Goal: Information Seeking & Learning: Learn about a topic

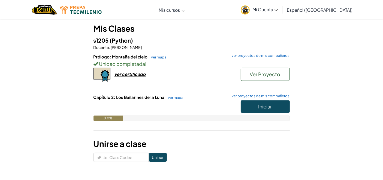
scroll to position [61, 0]
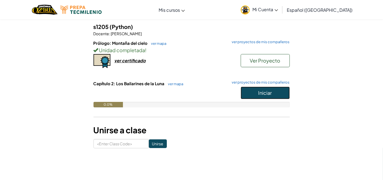
click at [269, 94] on span "Iniciar" at bounding box center [266, 93] width 14 height 6
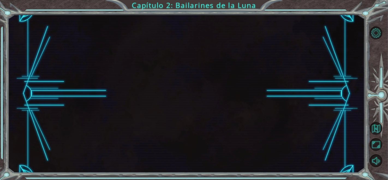
click at [277, 151] on div at bounding box center [186, 93] width 357 height 158
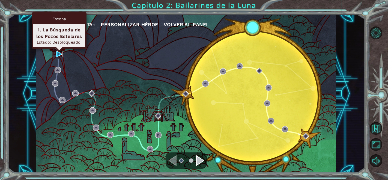
click at [59, 53] on img at bounding box center [59, 54] width 6 height 6
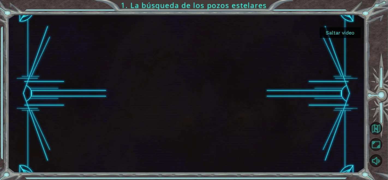
click at [335, 33] on button "Saltar video" at bounding box center [340, 32] width 41 height 11
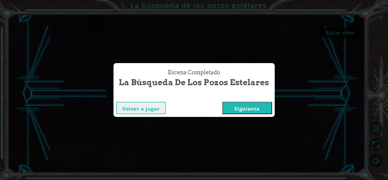
click at [232, 107] on button "Siguiente" at bounding box center [247, 108] width 50 height 12
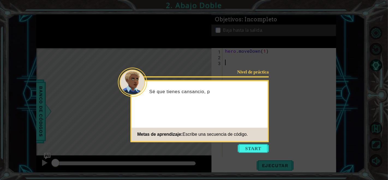
click at [243, 147] on button "Start" at bounding box center [253, 148] width 31 height 9
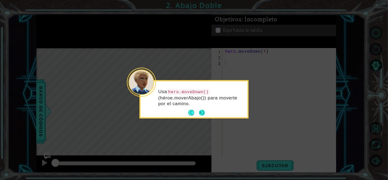
click at [200, 110] on button "Next" at bounding box center [202, 113] width 6 height 6
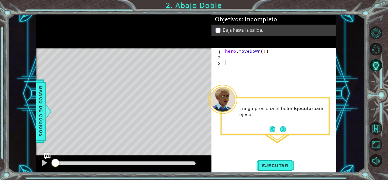
click at [282, 113] on div "Luego presiona el botón Ejecutar para ejecut" at bounding box center [275, 114] width 107 height 28
click at [282, 126] on button "Next" at bounding box center [283, 129] width 6 height 6
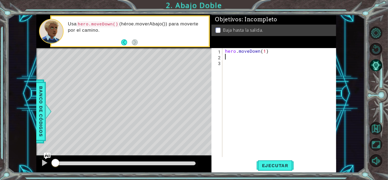
click at [225, 56] on div "hero . moveDown ( 1 )" at bounding box center [281, 108] width 114 height 120
click at [125, 45] on button "Back" at bounding box center [126, 42] width 11 height 6
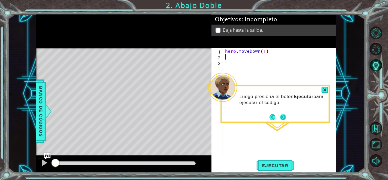
click at [280, 120] on button "Next" at bounding box center [283, 117] width 6 height 6
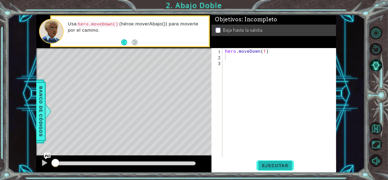
click at [267, 169] on button "Ejecutar" at bounding box center [275, 165] width 37 height 13
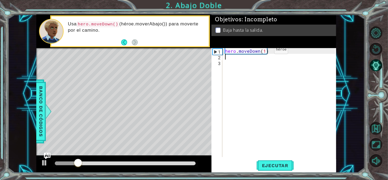
click at [265, 52] on div "hero . moveDown ( 1 )" at bounding box center [281, 108] width 114 height 120
type textarea "hero.moveDown(3)"
click at [266, 166] on span "Ejecutar" at bounding box center [275, 165] width 37 height 5
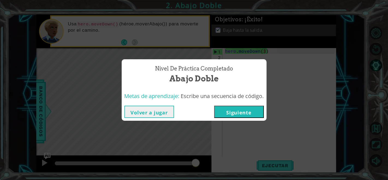
click at [242, 114] on button "Siguiente" at bounding box center [239, 112] width 50 height 12
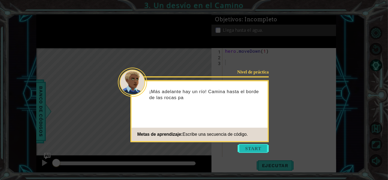
click at [260, 151] on button "Start" at bounding box center [253, 148] width 31 height 9
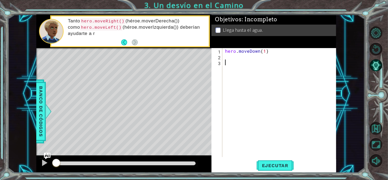
click at [252, 58] on div "hero . moveDown ( 1 )" at bounding box center [281, 108] width 114 height 120
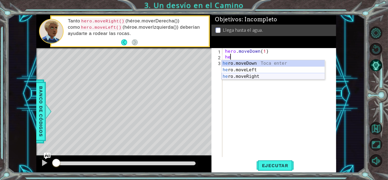
click at [267, 74] on div "he ro.moveDown Toca enter he ro.moveLeft Toca enter he ro.moveRight Toca enter" at bounding box center [273, 76] width 103 height 33
type textarea "hero.moveRight(1)"
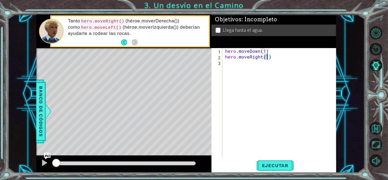
click at [263, 65] on div "hero . moveDown ( 1 ) hero . moveRight ( 1 )" at bounding box center [281, 108] width 114 height 120
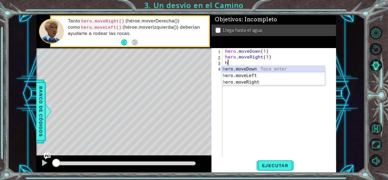
click at [260, 69] on div "h ero.moveDown Toca enter h ero.moveLeft Toca enter h ero.moveRight Toca enter" at bounding box center [273, 82] width 103 height 33
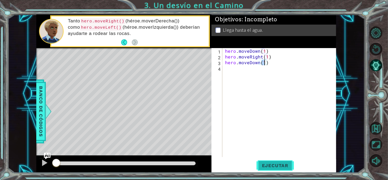
type textarea "hero.moveDown(1)"
click at [270, 165] on span "Ejecutar" at bounding box center [275, 165] width 37 height 5
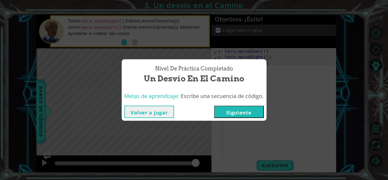
click at [233, 112] on button "Siguiente" at bounding box center [239, 112] width 50 height 12
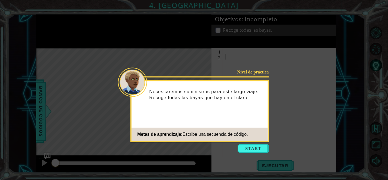
click at [241, 144] on icon at bounding box center [194, 90] width 388 height 180
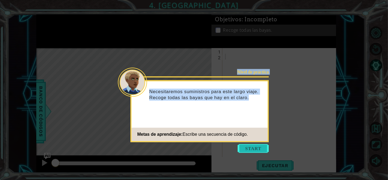
drag, startPoint x: 241, startPoint y: 144, endPoint x: 243, endPoint y: 147, distance: 3.7
click at [242, 147] on body "1 ההההההההההההההההההההההההההההההההההההההההההההההההההההההההההההההההההההההההההההה…" at bounding box center [194, 90] width 388 height 180
click at [244, 149] on button "Start" at bounding box center [253, 148] width 31 height 9
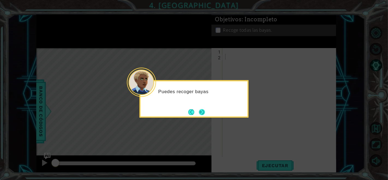
click at [201, 109] on button "Next" at bounding box center [202, 112] width 6 height 6
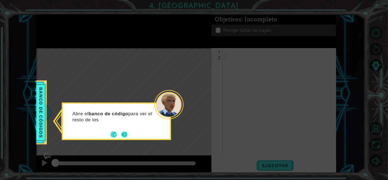
click at [122, 135] on button "Next" at bounding box center [124, 134] width 6 height 6
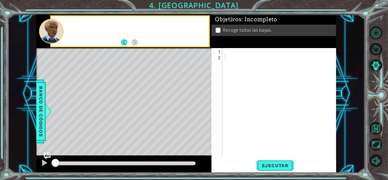
click at [122, 135] on div "Level Map" at bounding box center [162, 128] width 252 height 161
click at [242, 48] on div at bounding box center [281, 108] width 114 height 120
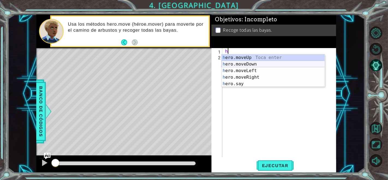
click at [261, 64] on div "h ero.moveUp Toca enter h ero.moveDown Toca enter h ero.moveLeft Toca enter h e…" at bounding box center [273, 77] width 103 height 46
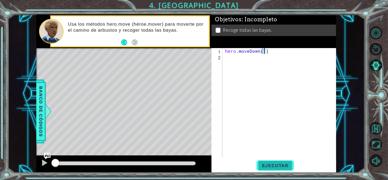
type textarea "hero.moveDown(1)"
click at [274, 171] on button "Ejecutar" at bounding box center [275, 165] width 37 height 13
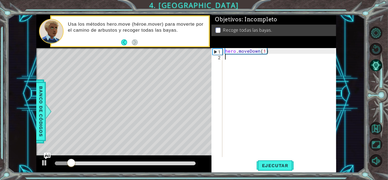
click at [261, 62] on div "hero . moveDown ( 1 )" at bounding box center [281, 108] width 114 height 120
click at [263, 52] on div "hero . moveDown ( 1 )" at bounding box center [281, 108] width 114 height 120
click at [267, 52] on div "hero . moveDown ( 1 )" at bounding box center [281, 108] width 114 height 120
click at [265, 50] on div "hero . moveDown ( 1 )" at bounding box center [281, 108] width 114 height 120
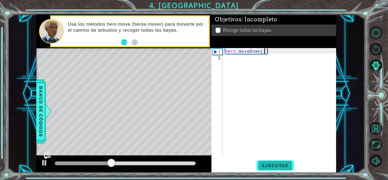
type textarea "hero.moveDown(2)"
click at [274, 166] on span "Ejecutar" at bounding box center [275, 165] width 37 height 5
click at [239, 54] on div "hero . moveDown ( 2 )" at bounding box center [281, 108] width 114 height 120
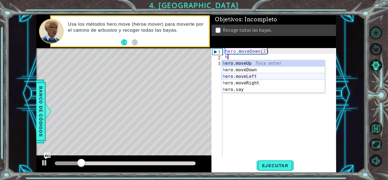
click at [266, 78] on div "h ero.moveUp Toca enter h ero.moveDown Toca enter h ero.moveLeft Toca enter h e…" at bounding box center [273, 83] width 103 height 46
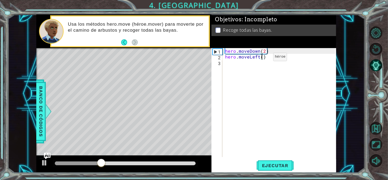
type textarea "hero.moveLeft(2)"
click at [253, 60] on div "hero . moveDown ( 2 ) hero . moveLeft ( 2 )" at bounding box center [281, 108] width 114 height 120
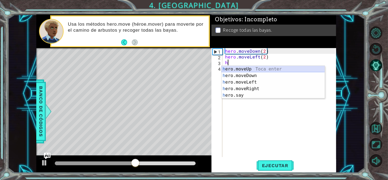
click at [257, 67] on div "h ero.moveUp Toca enter h ero.moveDown Toca enter h ero.moveLeft Toca enter h e…" at bounding box center [273, 89] width 103 height 46
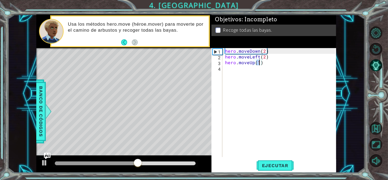
click at [253, 68] on div "hero . moveDown ( 2 ) hero . moveLeft ( 2 ) hero . moveUp ( 1 )" at bounding box center [281, 108] width 114 height 120
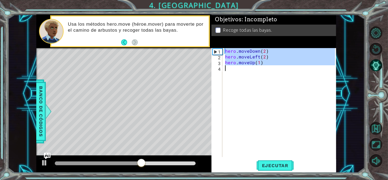
type textarea "hero.moveUp(1)"
click at [253, 69] on div "hero . moveDown ( 2 ) hero . moveLeft ( 2 ) hero . moveUp ( 1 )" at bounding box center [279, 102] width 111 height 109
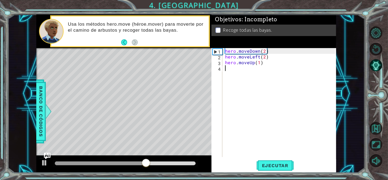
click at [260, 66] on div "hero . moveDown ( 2 ) hero . moveLeft ( 2 ) hero . moveUp ( 1 )" at bounding box center [281, 108] width 114 height 120
click at [260, 65] on div "hero . moveDown ( 2 ) hero . moveLeft ( 2 ) hero . moveUp ( 1 )" at bounding box center [281, 108] width 114 height 120
type textarea "hero.moveUp(3)"
click at [240, 72] on div "hero . moveDown ( 2 ) hero . moveLeft ( 2 ) hero . moveUp ( 3 )" at bounding box center [281, 108] width 114 height 120
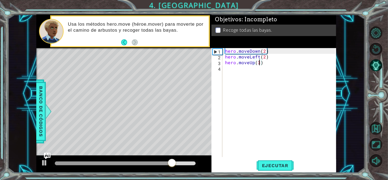
scroll to position [0, 0]
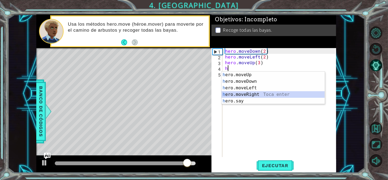
click at [249, 97] on div "h ero.moveUp Toca enter h ero.moveDown Toca enter h ero.moveLeft Toca enter h e…" at bounding box center [273, 95] width 103 height 46
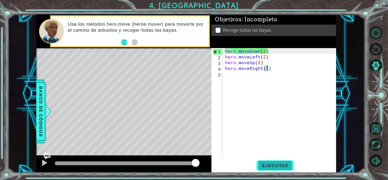
type textarea "hero.moveRight(1)"
click at [265, 169] on button "Ejecutar" at bounding box center [275, 165] width 37 height 13
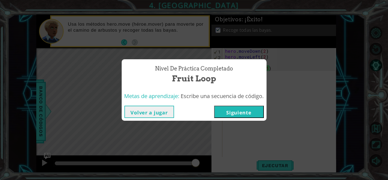
click at [257, 114] on button "Siguiente" at bounding box center [239, 112] width 50 height 12
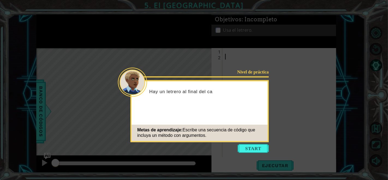
click at [246, 150] on button "Start" at bounding box center [253, 148] width 31 height 9
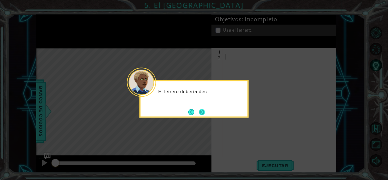
click at [204, 110] on button "Next" at bounding box center [202, 112] width 6 height 6
click at [203, 111] on button "Next" at bounding box center [202, 112] width 6 height 6
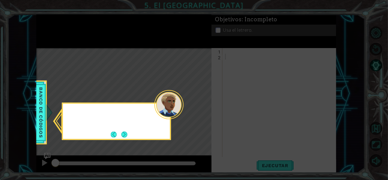
click at [203, 111] on icon at bounding box center [194, 90] width 388 height 180
click at [128, 129] on div "Recuerda consultar" at bounding box center [116, 121] width 109 height 37
click at [122, 133] on button "Next" at bounding box center [124, 134] width 6 height 6
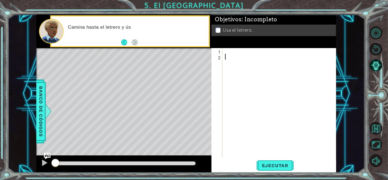
click at [237, 53] on div at bounding box center [281, 108] width 114 height 120
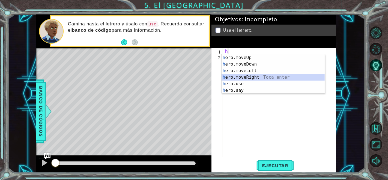
click at [249, 76] on div "h ero.moveUp Toca enter h ero.moveDown Toca enter h ero.moveLeft Toca enter h e…" at bounding box center [273, 80] width 103 height 52
type textarea "hero.moveRight(1)"
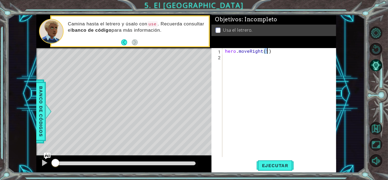
click at [251, 60] on div "hero . moveRight ( 1 )" at bounding box center [281, 108] width 114 height 120
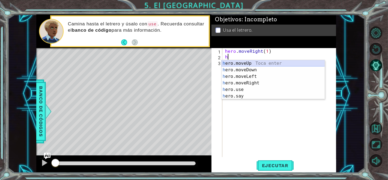
click at [251, 61] on div "h ero.moveUp Toca enter h ero.moveDown Toca enter h ero.moveLeft Toca enter h e…" at bounding box center [273, 86] width 103 height 52
type textarea "hero.moveUp(1)"
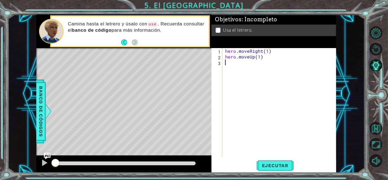
click at [251, 61] on div "hero . moveRight ( 1 ) hero . moveUp ( 1 )" at bounding box center [281, 108] width 114 height 120
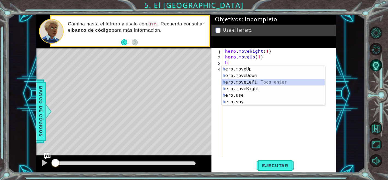
click at [270, 85] on div "h ero.moveUp Toca enter h ero.moveDown Toca enter h ero.moveLeft Toca enter h e…" at bounding box center [273, 92] width 103 height 52
type textarea "hero.moveLeft(1)"
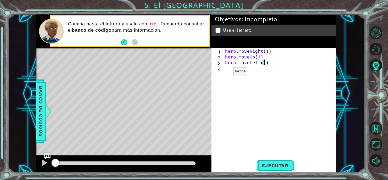
click at [221, 71] on div "4" at bounding box center [218, 69] width 10 height 6
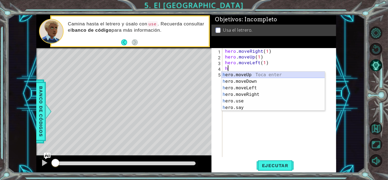
click at [255, 74] on div "h ero.moveUp Toca enter h ero.moveDown Toca enter h ero.moveLeft Toca enter h e…" at bounding box center [273, 98] width 103 height 52
type textarea "hero.moveUp(1)"
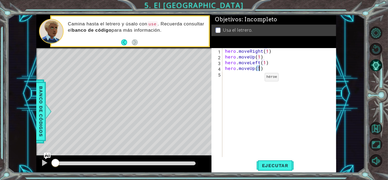
click at [255, 79] on div "hero . moveRight ( 1 ) hero . moveUp ( 1 ) hero . moveLeft ( 1 ) hero . moveUp …" at bounding box center [281, 108] width 114 height 120
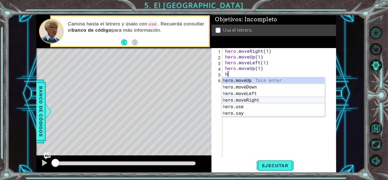
click at [252, 98] on div "h ero.moveUp Toca enter h ero.moveDown Toca enter h ero.moveLeft Toca enter h e…" at bounding box center [273, 103] width 103 height 52
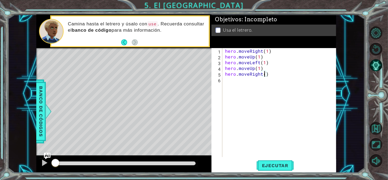
type textarea "hero.moveRight(3)"
click at [258, 82] on div "hero . moveRight ( 1 ) hero . moveUp ( 1 ) hero . moveLeft ( 1 ) hero . moveUp …" at bounding box center [281, 108] width 114 height 120
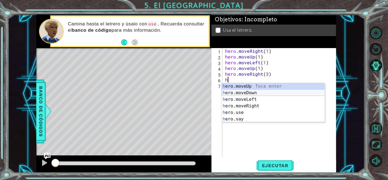
click at [259, 91] on div "h ero.moveUp Toca enter h ero.moveDown Toca enter h ero.moveLeft Toca enter h e…" at bounding box center [273, 109] width 103 height 52
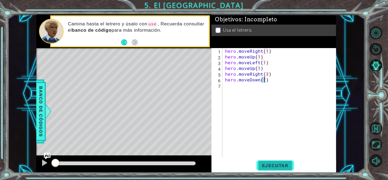
type textarea "hero.moveDown(1)"
click at [266, 168] on span "Ejecutar" at bounding box center [275, 165] width 37 height 5
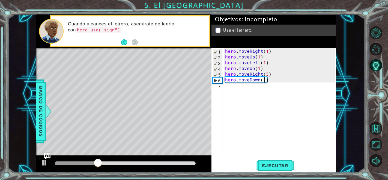
click at [257, 88] on div "hero . moveRight ( 1 ) hero . moveUp ( 1 ) hero . moveLeft ( 1 ) hero . moveUp …" at bounding box center [281, 108] width 114 height 120
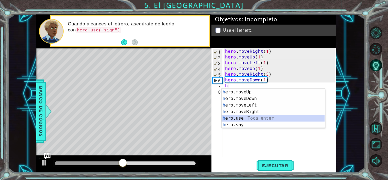
click at [254, 118] on div "h ero.moveUp Toca enter h ero.moveDown Toca enter h ero.moveLeft Toca enter h e…" at bounding box center [273, 115] width 103 height 52
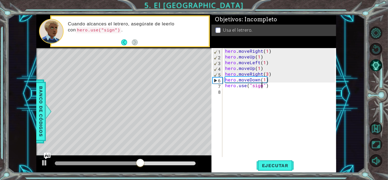
scroll to position [0, 2]
type textarea "hero.use("sign")"
click at [266, 165] on span "Ejecutar" at bounding box center [275, 165] width 37 height 5
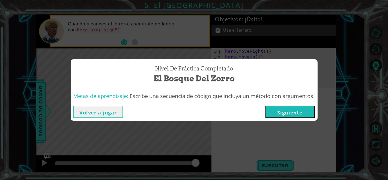
click at [287, 110] on button "Siguiente" at bounding box center [290, 112] width 50 height 12
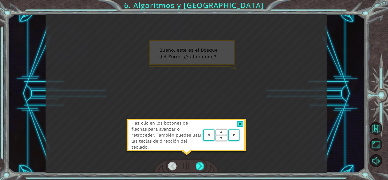
click at [237, 123] on div at bounding box center [240, 124] width 6 height 6
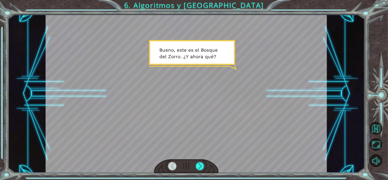
click at [204, 160] on div at bounding box center [186, 166] width 65 height 14
click at [194, 171] on div at bounding box center [186, 166] width 65 height 14
click at [197, 169] on div at bounding box center [200, 166] width 9 height 8
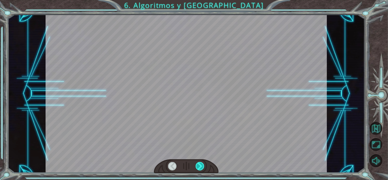
click at [197, 168] on div at bounding box center [200, 166] width 9 height 8
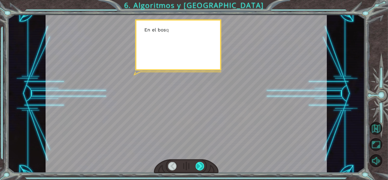
click at [198, 168] on div at bounding box center [200, 166] width 9 height 8
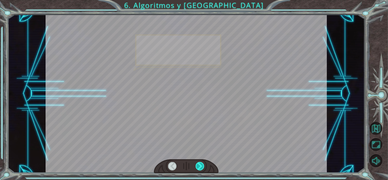
click at [198, 168] on div at bounding box center [200, 166] width 9 height 8
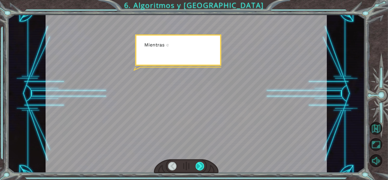
click at [198, 168] on div at bounding box center [200, 166] width 9 height 8
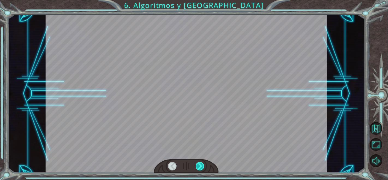
click at [198, 168] on div at bounding box center [200, 166] width 9 height 8
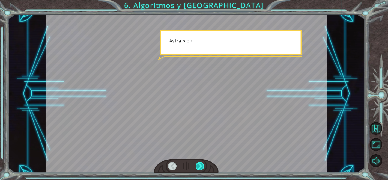
click at [198, 168] on div at bounding box center [200, 166] width 9 height 8
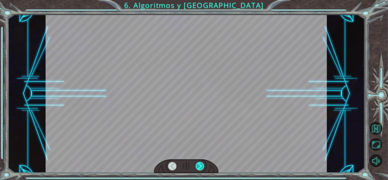
click at [198, 168] on div at bounding box center [200, 166] width 9 height 8
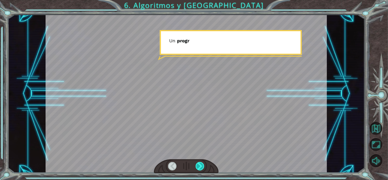
click at [198, 168] on div at bounding box center [200, 166] width 9 height 8
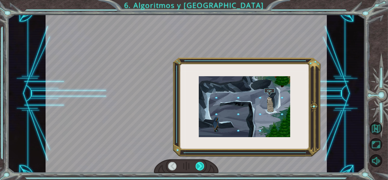
click at [198, 168] on div at bounding box center [200, 166] width 9 height 8
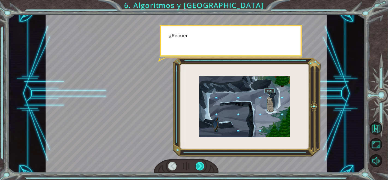
click at [198, 168] on div at bounding box center [200, 166] width 9 height 8
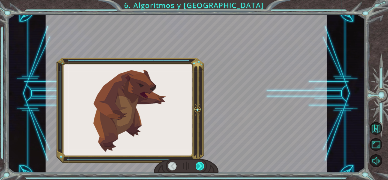
click at [198, 168] on div at bounding box center [200, 166] width 9 height 8
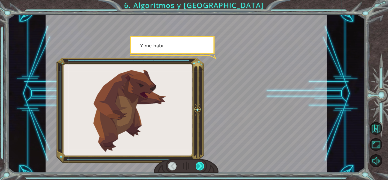
click at [198, 168] on div at bounding box center [200, 166] width 9 height 8
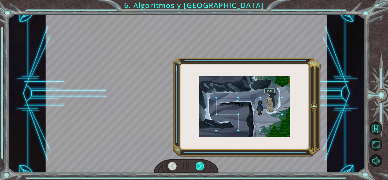
click at [198, 168] on div at bounding box center [200, 166] width 9 height 8
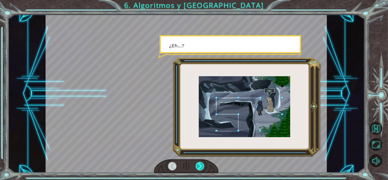
click at [198, 168] on div at bounding box center [200, 166] width 9 height 8
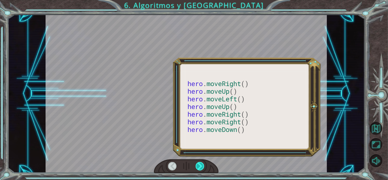
click at [198, 168] on div at bounding box center [200, 166] width 9 height 8
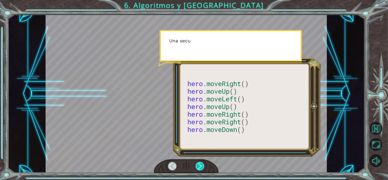
click at [198, 168] on div at bounding box center [200, 166] width 9 height 8
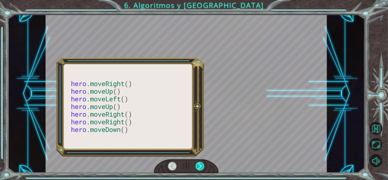
click at [198, 168] on div at bounding box center [200, 166] width 9 height 8
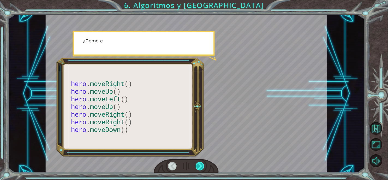
click at [198, 168] on div at bounding box center [200, 166] width 9 height 8
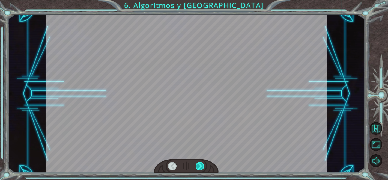
click at [198, 168] on div at bounding box center [200, 166] width 9 height 8
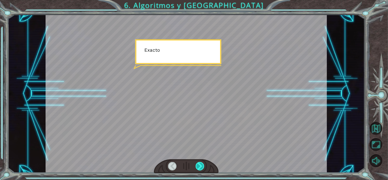
click at [198, 168] on div at bounding box center [200, 166] width 9 height 8
click at [198, 0] on div "hero . moveRight () hero . moveUp () hero . moveLeft () hero . moveUp () hero .…" at bounding box center [194, 0] width 388 height 0
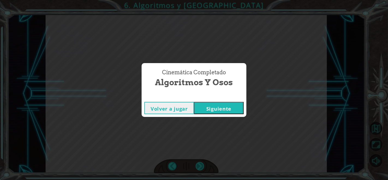
click at [198, 168] on div "Cinemática Completado Algoritmos y Osos Volver a jugar Siguiente" at bounding box center [194, 90] width 388 height 180
click at [221, 105] on button "Siguiente" at bounding box center [219, 108] width 50 height 12
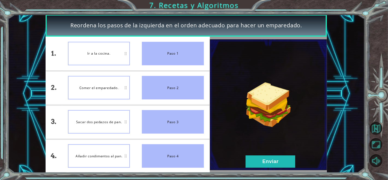
click at [102, 48] on div "Ir a la cocina." at bounding box center [99, 53] width 62 height 23
click at [99, 58] on div "Ir a la cocina." at bounding box center [99, 53] width 62 height 23
click at [160, 59] on div "Paso 1" at bounding box center [173, 53] width 62 height 23
drag, startPoint x: 109, startPoint y: 123, endPoint x: 115, endPoint y: 120, distance: 7.0
click at [109, 123] on div "Sacar dos pedazos de pan." at bounding box center [99, 121] width 62 height 23
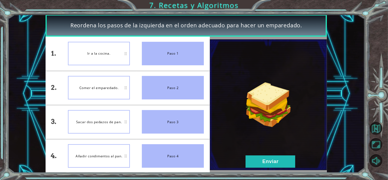
click at [169, 84] on div "Paso 2" at bounding box center [173, 87] width 62 height 23
click at [167, 89] on div "Paso 2" at bounding box center [173, 87] width 62 height 23
click at [105, 85] on div "Comer el emparedado." at bounding box center [99, 87] width 62 height 23
click at [168, 93] on div "Paso 2" at bounding box center [173, 87] width 62 height 23
click at [113, 86] on div "Comer el emparedado." at bounding box center [99, 87] width 62 height 23
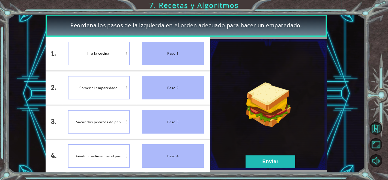
click at [150, 112] on div "Paso 3" at bounding box center [173, 121] width 62 height 23
click at [157, 124] on div "Paso 3" at bounding box center [173, 121] width 62 height 23
click at [105, 91] on div "Comer el emparedado." at bounding box center [99, 87] width 62 height 23
click at [260, 159] on button "Enviar" at bounding box center [271, 161] width 50 height 12
click at [259, 160] on button "Enviar" at bounding box center [271, 161] width 50 height 12
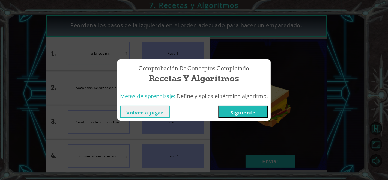
click at [248, 112] on button "Siguiente" at bounding box center [243, 112] width 50 height 12
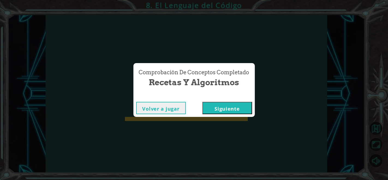
click at [240, 110] on button "Siguiente" at bounding box center [228, 108] width 50 height 12
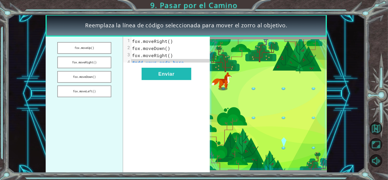
drag, startPoint x: 98, startPoint y: 46, endPoint x: 142, endPoint y: 44, distance: 44.2
click at [142, 44] on div "fox.moveUp() fox.moveRight() fox.moveDown() fox.moveLeft() xxxxxxxxxx 4 1 fox.m…" at bounding box center [128, 105] width 164 height 136
click at [170, 44] on pre "fox.moveRight()" at bounding box center [172, 41] width 83 height 7
drag, startPoint x: 73, startPoint y: 76, endPoint x: 85, endPoint y: 49, distance: 29.6
click at [85, 49] on ul "fox.moveUp() fox.moveRight() fox.moveDown() fox.moveLeft()" at bounding box center [85, 105] width 78 height 136
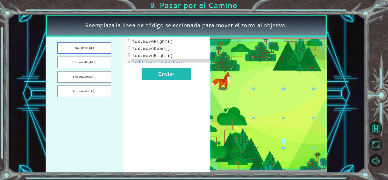
drag, startPoint x: 85, startPoint y: 49, endPoint x: 90, endPoint y: 51, distance: 5.6
click at [90, 56] on ul "fox.moveUp() fox.moveRight() fox.moveDown() fox.moveLeft()" at bounding box center [85, 105] width 78 height 136
click at [90, 51] on button "fox.moveUp()" at bounding box center [84, 48] width 54 height 12
click at [94, 49] on button "fox.moveUp()" at bounding box center [84, 48] width 54 height 12
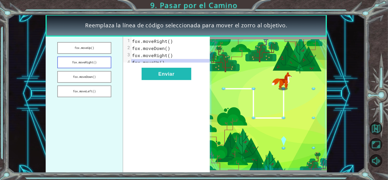
click at [100, 62] on button "fox.moveRight()" at bounding box center [84, 62] width 54 height 12
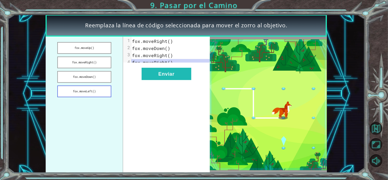
click at [97, 87] on button "fox.moveLeft()" at bounding box center [84, 91] width 54 height 12
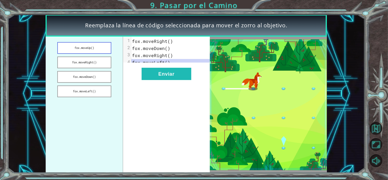
click at [99, 47] on button "fox.moveUp()" at bounding box center [84, 48] width 54 height 12
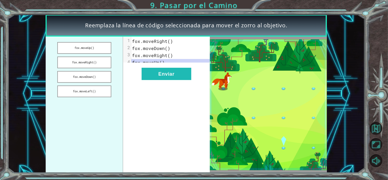
click at [163, 86] on div "xxxxxxxxxx 4 1 fox.moveRight() 2 fox.moveDown() 3 fox.moveRight() 4 fox.moveUp(…" at bounding box center [166, 105] width 87 height 136
click at [163, 80] on button "Enviar" at bounding box center [167, 74] width 50 height 12
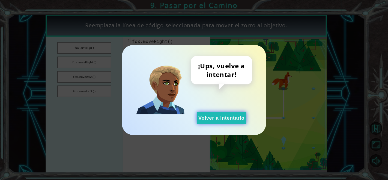
click at [201, 117] on button "Volver a intentarlo" at bounding box center [222, 118] width 50 height 12
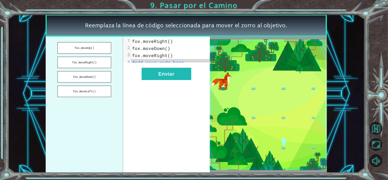
drag, startPoint x: 169, startPoint y: 55, endPoint x: 174, endPoint y: 60, distance: 7.3
click at [169, 55] on span "fox.moveRight()" at bounding box center [152, 55] width 41 height 6
click at [185, 65] on pre "#add your code here" at bounding box center [172, 62] width 83 height 7
click at [106, 77] on button "fox.moveDown()" at bounding box center [84, 77] width 54 height 12
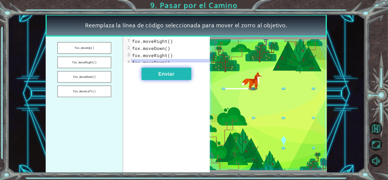
click at [160, 80] on button "Enviar" at bounding box center [167, 74] width 50 height 12
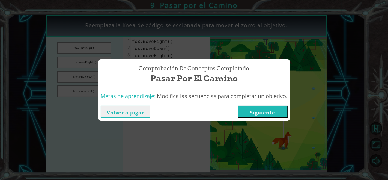
click at [246, 112] on button "Siguiente" at bounding box center [263, 112] width 50 height 12
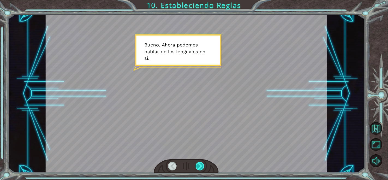
click at [199, 164] on div at bounding box center [200, 166] width 9 height 8
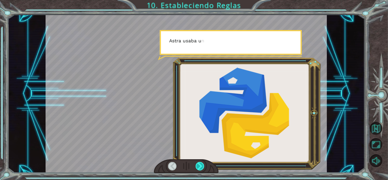
click at [199, 164] on div at bounding box center [200, 166] width 9 height 8
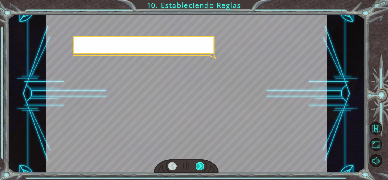
click at [199, 164] on div at bounding box center [200, 166] width 9 height 8
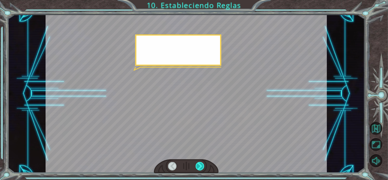
click at [199, 164] on div at bounding box center [200, 166] width 9 height 8
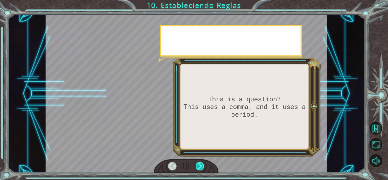
click at [199, 164] on div at bounding box center [200, 166] width 9 height 8
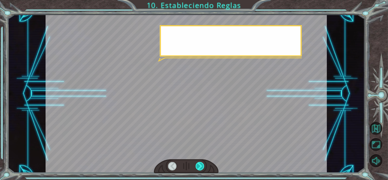
click at [199, 164] on div at bounding box center [200, 166] width 9 height 8
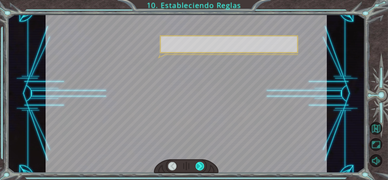
click at [199, 164] on div at bounding box center [200, 166] width 9 height 8
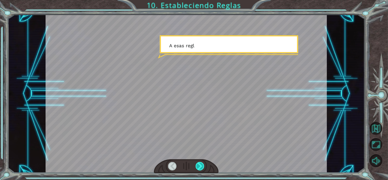
click at [199, 164] on div at bounding box center [200, 166] width 9 height 8
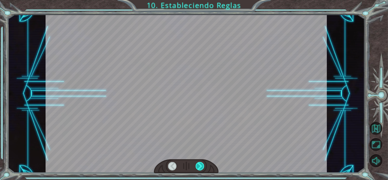
click at [199, 164] on div at bounding box center [200, 166] width 9 height 8
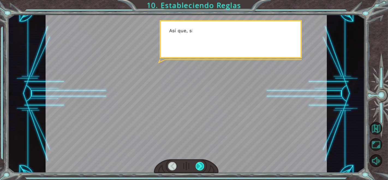
click at [199, 164] on div at bounding box center [200, 166] width 9 height 8
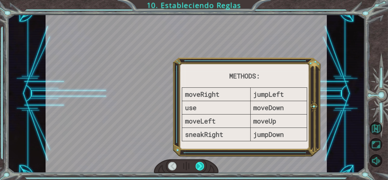
click at [199, 164] on div at bounding box center [200, 166] width 9 height 8
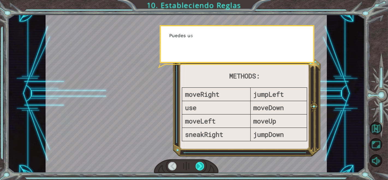
click at [199, 164] on div at bounding box center [200, 166] width 9 height 8
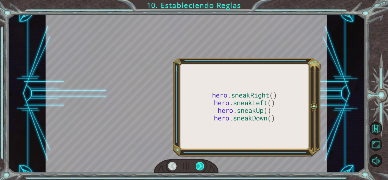
click at [199, 164] on div at bounding box center [200, 166] width 9 height 8
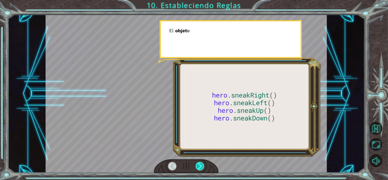
click at [199, 164] on div at bounding box center [200, 166] width 9 height 8
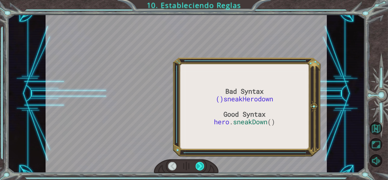
click at [199, 164] on div at bounding box center [200, 166] width 9 height 8
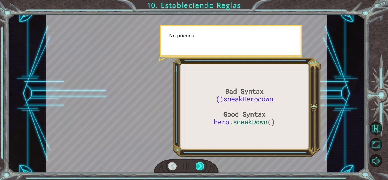
click at [199, 164] on div at bounding box center [200, 166] width 9 height 8
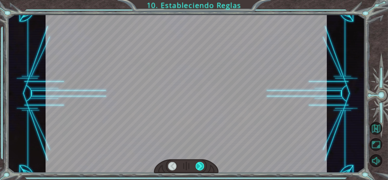
click at [199, 164] on div at bounding box center [200, 166] width 9 height 8
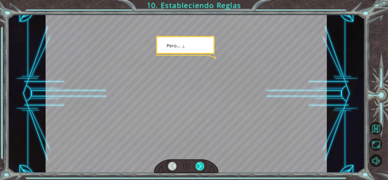
click at [199, 164] on div at bounding box center [200, 166] width 9 height 8
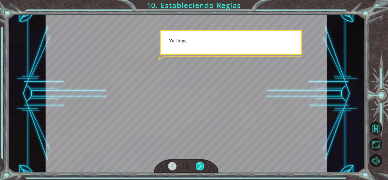
click at [199, 164] on div at bounding box center [200, 166] width 9 height 8
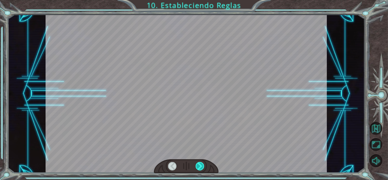
click at [199, 164] on div at bounding box center [200, 166] width 9 height 8
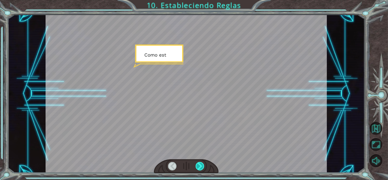
click at [199, 164] on div at bounding box center [200, 166] width 9 height 8
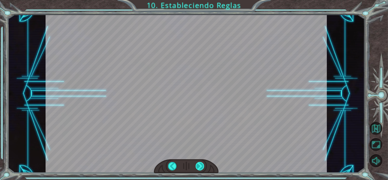
click at [199, 164] on div at bounding box center [200, 166] width 9 height 8
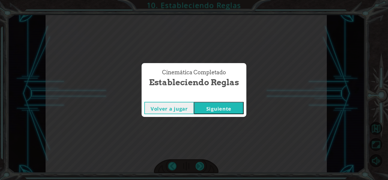
click at [199, 164] on div "Cinemática Completado Estableciendo Reglas Volver a jugar Siguiente" at bounding box center [194, 90] width 388 height 180
click at [217, 111] on button "Siguiente" at bounding box center [219, 108] width 50 height 12
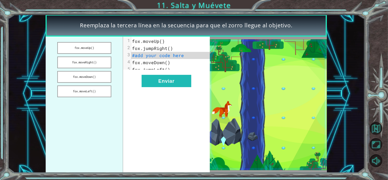
click at [166, 63] on span "fox.moveDown()" at bounding box center [151, 63] width 38 height 6
click at [96, 66] on button "fox.moveRight()" at bounding box center [84, 62] width 54 height 12
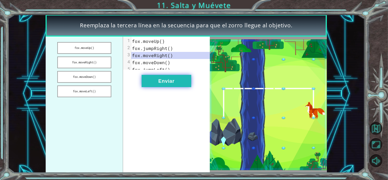
click at [151, 84] on button "Enviar" at bounding box center [167, 81] width 50 height 12
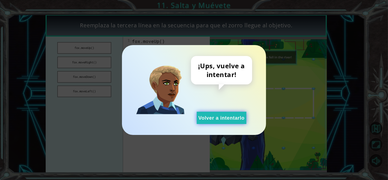
click at [202, 118] on button "Volver a intentarlo" at bounding box center [222, 118] width 50 height 12
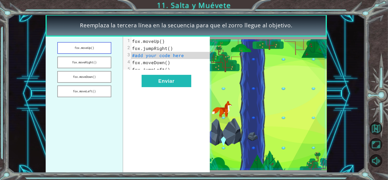
click at [100, 48] on button "fox.moveUp()" at bounding box center [84, 48] width 54 height 12
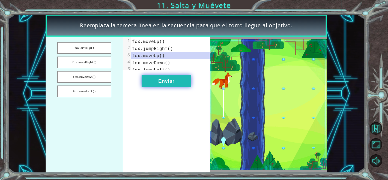
click at [168, 87] on button "Enviar" at bounding box center [167, 81] width 50 height 12
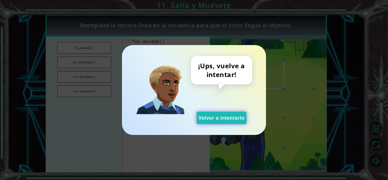
click at [221, 121] on button "Volver a intentarlo" at bounding box center [222, 118] width 50 height 12
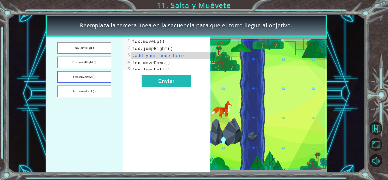
click at [77, 78] on button "fox.moveDown()" at bounding box center [84, 77] width 54 height 12
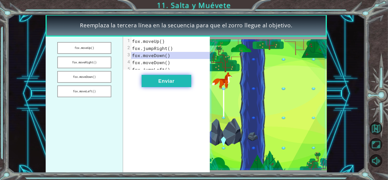
click at [176, 86] on button "Enviar" at bounding box center [167, 81] width 50 height 12
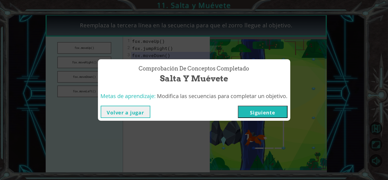
click at [267, 113] on button "Siguiente" at bounding box center [263, 112] width 50 height 12
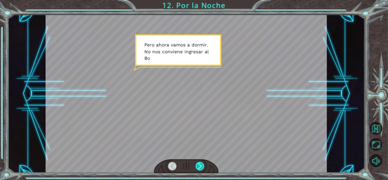
click at [198, 166] on div at bounding box center [200, 166] width 9 height 8
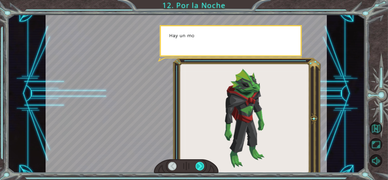
click at [198, 166] on div at bounding box center [200, 166] width 9 height 8
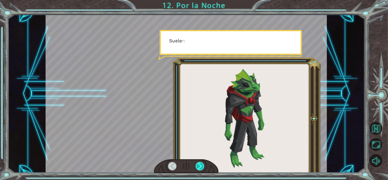
click at [198, 166] on div at bounding box center [200, 166] width 9 height 8
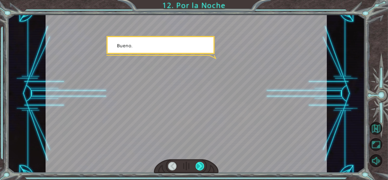
click at [198, 166] on div at bounding box center [200, 166] width 9 height 8
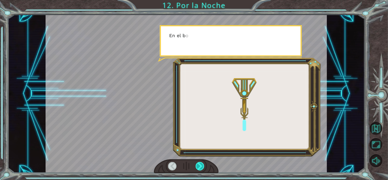
click at [198, 166] on div at bounding box center [200, 166] width 9 height 8
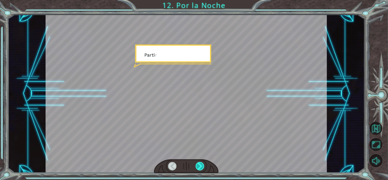
click at [198, 166] on div at bounding box center [200, 166] width 9 height 8
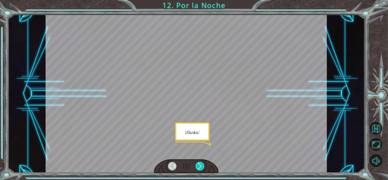
click at [198, 166] on div at bounding box center [200, 166] width 9 height 8
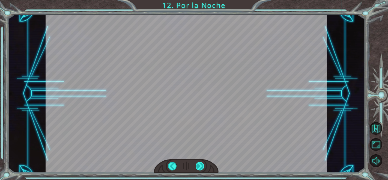
click at [198, 166] on div at bounding box center [200, 166] width 9 height 8
click at [202, 165] on div at bounding box center [200, 166] width 9 height 8
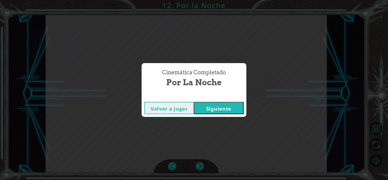
click at [209, 109] on button "Siguiente" at bounding box center [219, 108] width 50 height 12
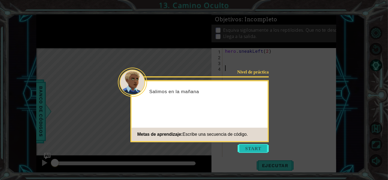
click at [242, 148] on button "Start" at bounding box center [253, 148] width 31 height 9
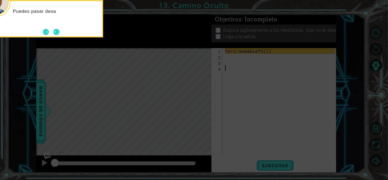
click at [202, 116] on icon at bounding box center [194, 27] width 388 height 306
click at [58, 31] on button "Next" at bounding box center [56, 32] width 6 height 6
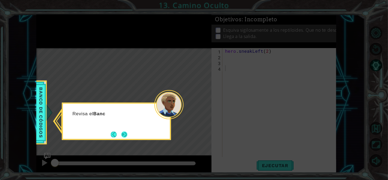
click at [126, 135] on button "Next" at bounding box center [124, 134] width 6 height 6
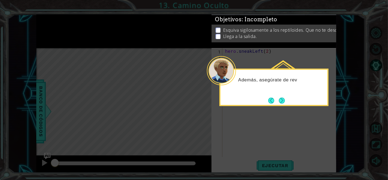
click at [281, 99] on button "Next" at bounding box center [282, 100] width 6 height 6
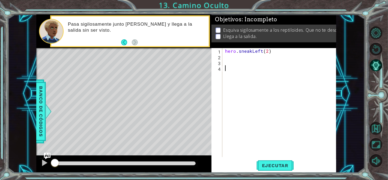
click at [242, 60] on div "hero . sneakLeft ( 2 )" at bounding box center [281, 108] width 114 height 120
click at [240, 58] on div "hero . sneakLeft ( 2 )" at bounding box center [281, 108] width 114 height 120
click at [274, 164] on span "Ejecutar" at bounding box center [275, 165] width 37 height 5
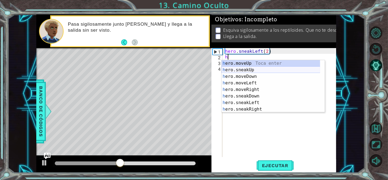
click at [246, 69] on div "h ero.moveUp Toca enter h ero.sneakUp Toca enter h ero.moveDown Toca enter h er…" at bounding box center [271, 93] width 99 height 66
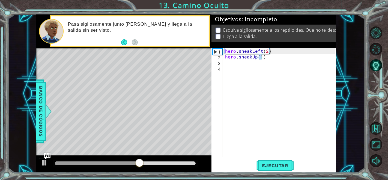
type textarea "hero.sneakUp(2)"
click at [255, 61] on div "hero . sneakLeft ( 2 ) hero . sneakUp ( 2 )" at bounding box center [281, 108] width 114 height 120
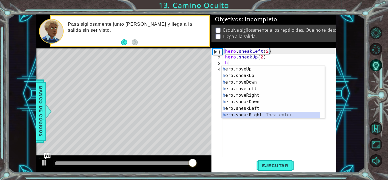
click at [261, 113] on div "h ero.moveUp Toca enter h ero.sneakUp Toca enter h ero.moveDown Toca enter h er…" at bounding box center [271, 99] width 99 height 66
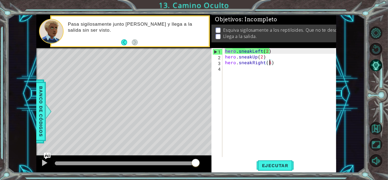
type textarea "hero.sneakRight(5)"
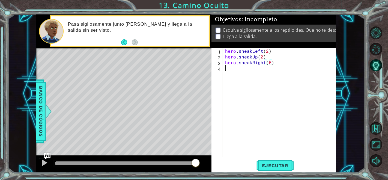
click at [250, 70] on div "hero . sneakLeft ( 2 ) hero . sneakUp ( 2 ) hero . sneakRight ( 5 )" at bounding box center [281, 108] width 114 height 120
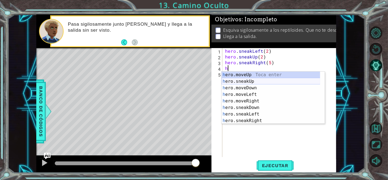
click at [256, 80] on div "h ero.moveUp Toca enter h ero.sneakUp Toca enter h ero.moveDown Toca enter h er…" at bounding box center [271, 105] width 99 height 66
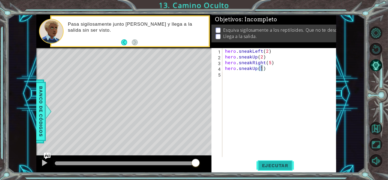
type textarea "hero.sneakUp(1)"
click at [275, 162] on button "Ejecutar" at bounding box center [275, 165] width 37 height 13
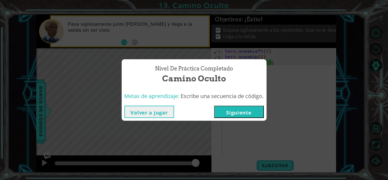
click at [246, 106] on button "Siguiente" at bounding box center [239, 112] width 50 height 12
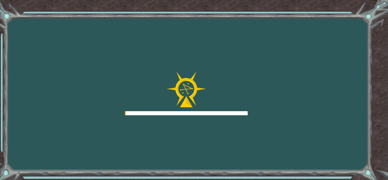
click at [246, 109] on div at bounding box center [186, 94] width 123 height 44
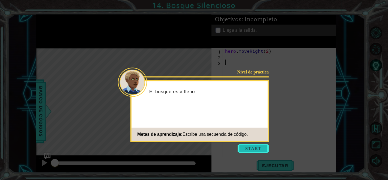
click at [248, 145] on button "Start" at bounding box center [253, 148] width 31 height 9
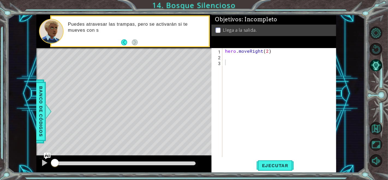
click at [276, 172] on div "1 2 3 hero . moveRight ( 2 ) הההההההההההההההההההההההההההההההההההההההההההההההההה…" at bounding box center [274, 110] width 125 height 124
click at [273, 159] on button "Ejecutar" at bounding box center [275, 165] width 37 height 13
click at [273, 161] on button "Ejecutar" at bounding box center [275, 165] width 37 height 13
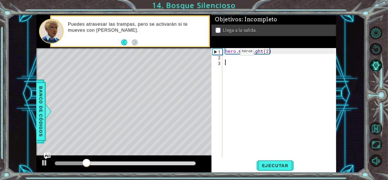
click at [231, 53] on div "hero . moveRight ( 2 )" at bounding box center [281, 108] width 114 height 120
type textarea "hero.moveRight(2)"
click at [231, 55] on div "hero . moveRight ( 2 )" at bounding box center [281, 108] width 114 height 120
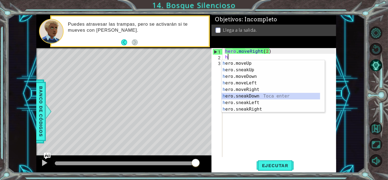
click at [270, 97] on div "h ero.moveUp Toca enter h ero.sneakUp Toca enter h ero.moveDown Toca enter h er…" at bounding box center [271, 93] width 99 height 66
type textarea "hero.sneakDown(1)"
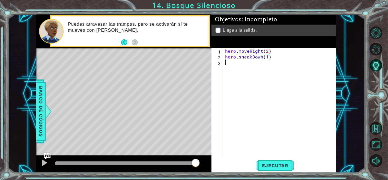
click at [263, 66] on div "hero . moveRight ( 2 ) hero . sneakDown ( 1 )" at bounding box center [281, 108] width 114 height 120
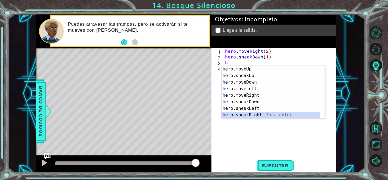
click at [253, 117] on div "h ero.moveUp Toca enter h ero.sneakUp Toca enter h ero.moveDown Toca enter h er…" at bounding box center [271, 99] width 99 height 66
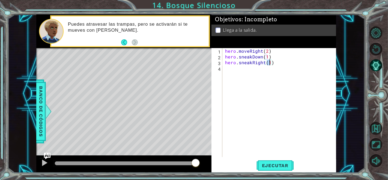
type textarea "hero.sneakRight(2)"
click at [248, 71] on div "hero . moveRight ( 2 ) hero . sneakDown ( 1 ) hero . sneakRight ( 2 )" at bounding box center [281, 108] width 114 height 120
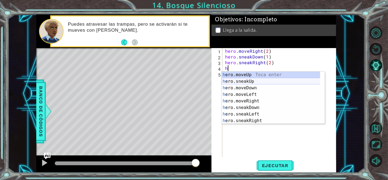
click at [262, 83] on div "h ero.moveUp Toca enter h ero.sneakUp Toca enter h ero.moveDown Toca enter h er…" at bounding box center [271, 105] width 99 height 66
type textarea "hero.sneakUp(1)"
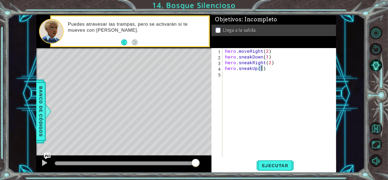
click at [257, 77] on div "hero . moveRight ( 2 ) hero . sneakDown ( 1 ) hero . sneakRight ( 2 ) hero . sn…" at bounding box center [281, 108] width 114 height 120
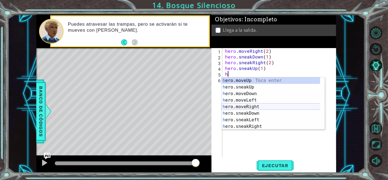
click at [265, 107] on div "h ero.moveUp Toca enter h ero.sneakUp Toca enter h ero.moveDown Toca enter h er…" at bounding box center [271, 110] width 99 height 66
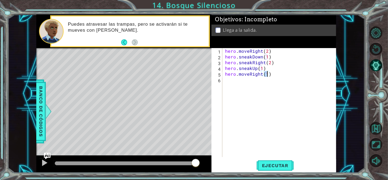
scroll to position [0, 2]
type textarea "hero.moveRight(2)"
click at [260, 161] on button "Ejecutar" at bounding box center [275, 165] width 37 height 13
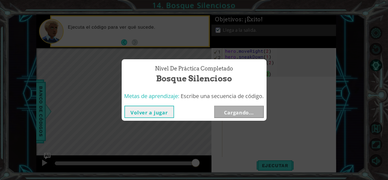
click at [217, 46] on div "Nivel de práctica Completado Bosque Silencioso Metas de aprendizaje: Escribe un…" at bounding box center [194, 90] width 388 height 180
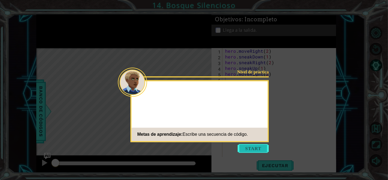
click at [246, 148] on button "Start" at bounding box center [253, 148] width 31 height 9
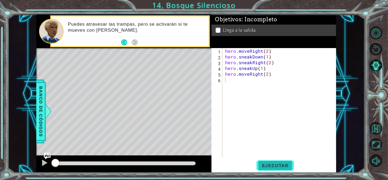
click at [285, 162] on button "Ejecutar" at bounding box center [275, 165] width 37 height 13
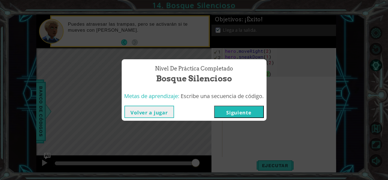
click at [242, 117] on button "Siguiente" at bounding box center [239, 112] width 50 height 12
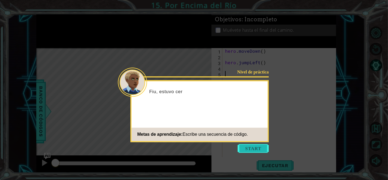
click at [247, 146] on button "Start" at bounding box center [253, 148] width 31 height 9
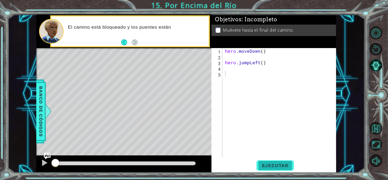
click at [281, 165] on span "Ejecutar" at bounding box center [275, 165] width 37 height 5
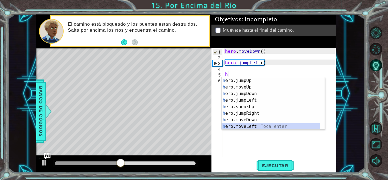
click at [268, 127] on div "h ero.jumpUp Toca enter h ero.moveUp Toca enter h ero.jumpDown Toca enter h ero…" at bounding box center [271, 110] width 99 height 66
type textarea "hero.moveLeft(1)"
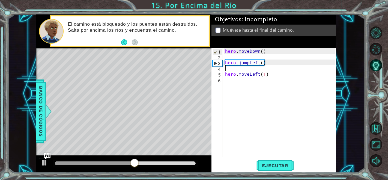
click at [239, 69] on div "hero . moveDown ( ) hero . jumpLeft ( ) hero . moveLeft ( 1 )" at bounding box center [281, 108] width 114 height 120
click at [262, 160] on button "Ejecutar" at bounding box center [275, 165] width 37 height 13
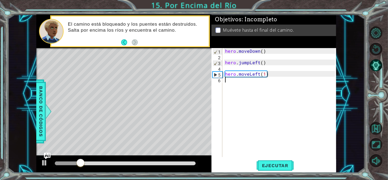
click at [236, 87] on div "hero . moveDown ( ) hero . jumpLeft ( ) hero . moveLeft ( 1 )" at bounding box center [281, 108] width 114 height 120
type textarea "h"
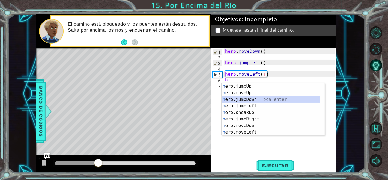
click at [250, 98] on div "h ero.jumpUp Toca enter h ero.moveUp Toca enter h ero.jumpDown Toca enter h ero…" at bounding box center [271, 116] width 99 height 66
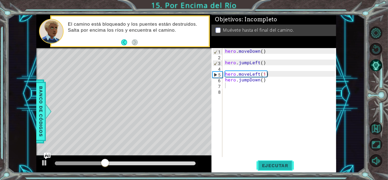
click at [274, 161] on button "Ejecutar" at bounding box center [275, 165] width 37 height 13
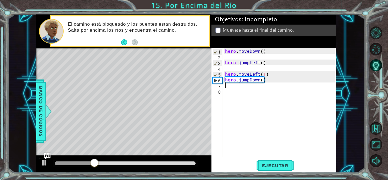
type textarea "h"
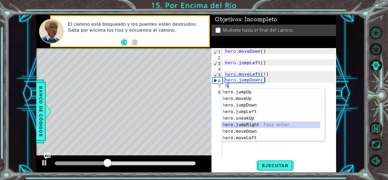
click at [253, 126] on div "h ero.jumpUp Toca enter h ero.moveUp Toca enter h ero.jumpDown Toca enter h ero…" at bounding box center [271, 122] width 99 height 66
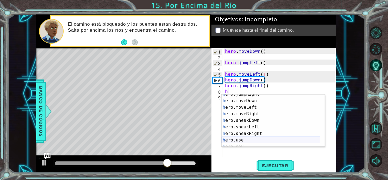
scroll to position [39, 0]
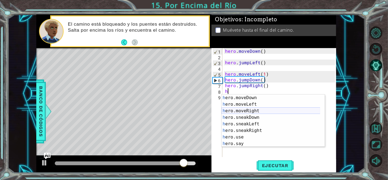
click at [251, 113] on div "h ero.moveDown Toca enter h ero.moveLeft Toca enter h ero.moveRight Toca enter …" at bounding box center [271, 127] width 99 height 66
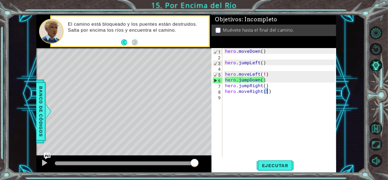
scroll to position [0, 2]
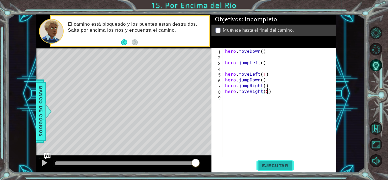
type textarea "hero.moveRight(2)"
click at [264, 167] on span "Ejecutar" at bounding box center [275, 165] width 37 height 5
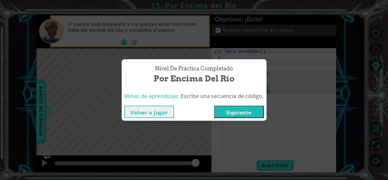
click at [243, 112] on button "Siguiente" at bounding box center [239, 112] width 50 height 12
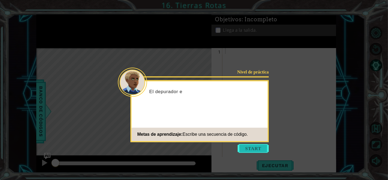
click at [245, 151] on button "Start" at bounding box center [253, 148] width 31 height 9
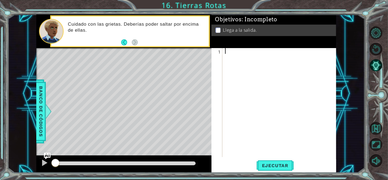
click at [233, 50] on div at bounding box center [281, 108] width 114 height 120
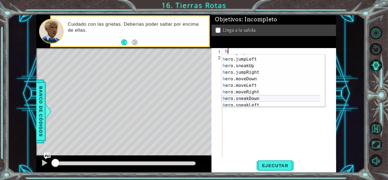
scroll to position [18, 0]
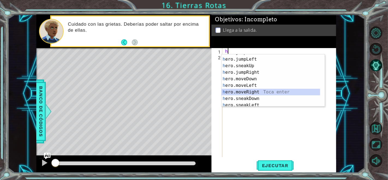
click at [249, 90] on div "h ero.jumpDown Toca enter h ero.jumpLeft Toca enter h ero.sneakUp Toca enter h …" at bounding box center [271, 82] width 99 height 66
type textarea "hero.moveRight(1)"
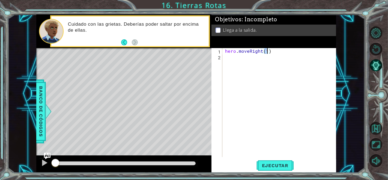
click at [246, 63] on div "hero . moveRight ( 1 )" at bounding box center [281, 108] width 114 height 120
type textarea "h"
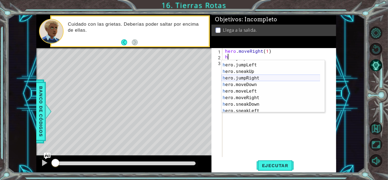
click at [251, 80] on div "h ero.jumpDown Toca enter h ero.jumpLeft Toca enter h ero.sneakUp Toca enter h …" at bounding box center [271, 88] width 99 height 66
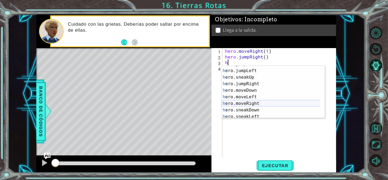
click at [252, 103] on div "h ero.jumpDown Toca enter h ero.jumpLeft Toca enter h ero.sneakUp Toca enter h …" at bounding box center [271, 94] width 99 height 66
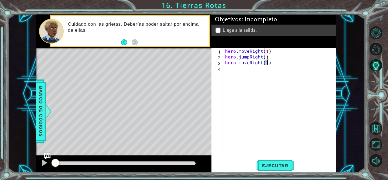
type textarea "hero.moveRight(2)"
click at [235, 68] on div "hero . moveRight ( 1 ) hero . jumpRight ( ) hero . moveRight ( 2 )" at bounding box center [281, 108] width 114 height 120
type textarea "h"
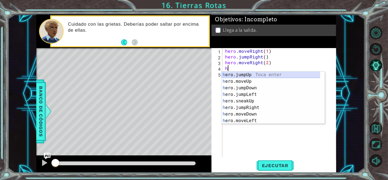
click at [247, 75] on div "h ero.jumpUp Toca enter h ero.moveUp Toca enter h ero.jumpDown Toca enter h ero…" at bounding box center [271, 105] width 99 height 66
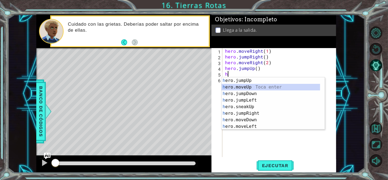
click at [252, 88] on div "h ero.jumpUp Toca enter h ero.moveUp Toca enter h ero.jumpDown Toca enter h ero…" at bounding box center [271, 110] width 99 height 66
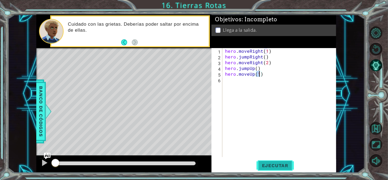
type textarea "hero.moveUp(1)"
click at [261, 169] on button "Ejecutar" at bounding box center [275, 165] width 37 height 13
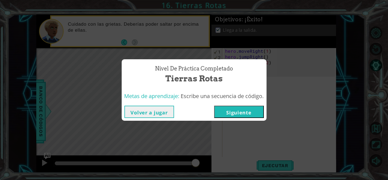
click at [229, 114] on button "Siguiente" at bounding box center [239, 112] width 50 height 12
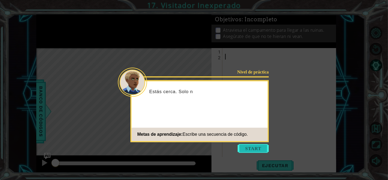
click at [249, 149] on button "Start" at bounding box center [253, 148] width 31 height 9
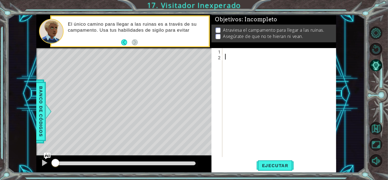
click at [233, 52] on div at bounding box center [281, 108] width 114 height 120
type textarea "h"
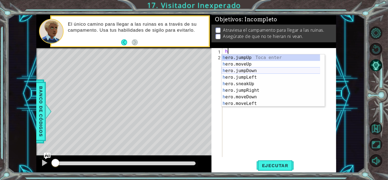
click at [261, 73] on div "h ero.jumpUp Toca enter h ero.moveUp Toca enter h ero.jumpDown Toca enter h ero…" at bounding box center [271, 87] width 99 height 66
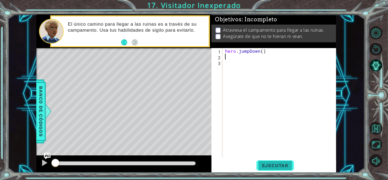
click at [284, 169] on button "Ejecutar" at bounding box center [275, 165] width 37 height 13
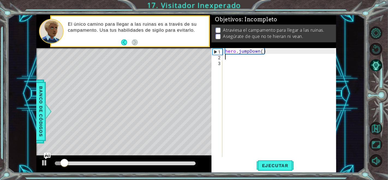
type textarea "h"
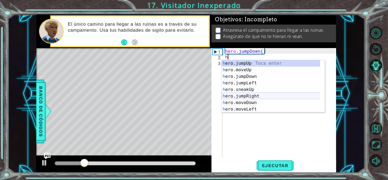
click at [254, 97] on div "h ero.jumpUp Toca enter h ero.moveUp Toca enter h ero.jumpDown Toca enter h ero…" at bounding box center [271, 93] width 99 height 66
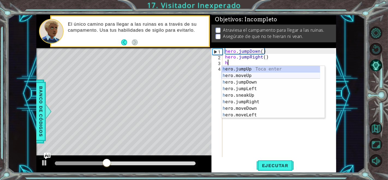
click at [247, 76] on div "h ero.jumpUp Toca enter h ero.moveUp Toca enter h ero.jumpDown Toca enter h ero…" at bounding box center [271, 99] width 99 height 66
type textarea "hero.moveUp(1)"
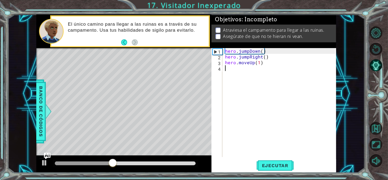
click at [244, 71] on div "hero . jumpDown ( ) hero . jumpRight ( ) hero . moveUp ( 1 )" at bounding box center [281, 108] width 114 height 120
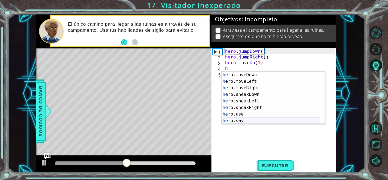
scroll to position [39, 0]
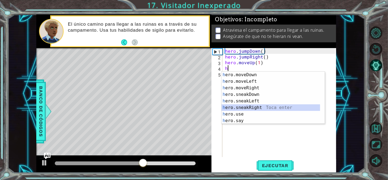
click at [243, 108] on div "h ero.moveDown Toca enter h ero.moveLeft Toca enter h ero.moveRight Toca enter …" at bounding box center [271, 105] width 99 height 66
type textarea "hero.sneakRight(1)"
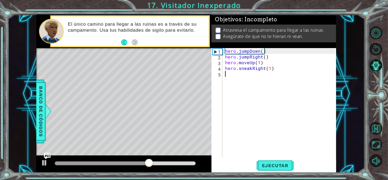
click at [239, 78] on div "hero . jumpDown ( ) hero . jumpRight ( ) hero . moveUp ( 1 ) hero . sneakRight …" at bounding box center [281, 108] width 114 height 120
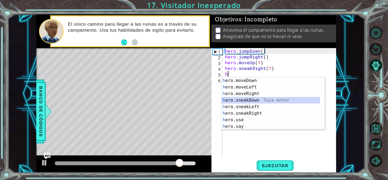
click at [252, 99] on div "h ero.moveDown Toca enter h ero.moveLeft Toca enter h ero.moveRight Toca enter …" at bounding box center [271, 110] width 99 height 66
type textarea "hero.sneakDown(1)"
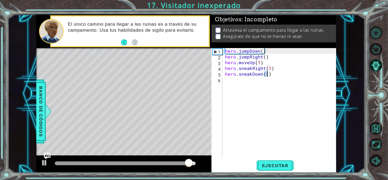
click at [251, 84] on div "hero . jumpDown ( ) hero . jumpRight ( ) hero . moveUp ( 1 ) hero . sneakRight …" at bounding box center [281, 108] width 114 height 120
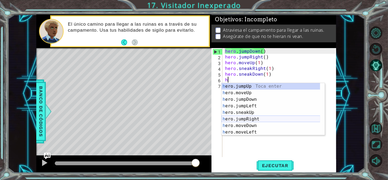
scroll to position [36, 0]
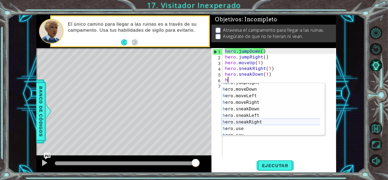
click at [257, 120] on div "h ero.jumpRight Toca enter h ero.moveDown Toca enter h ero.moveLeft Toca enter …" at bounding box center [271, 112] width 99 height 66
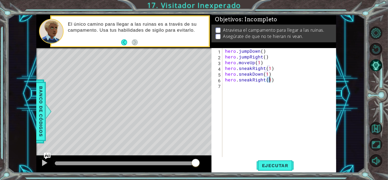
type textarea "hero.sneakRight(2)"
click at [239, 91] on div "hero . jumpDown ( ) hero . jumpRight ( ) hero . moveUp ( 1 ) hero . sneakRight …" at bounding box center [281, 108] width 114 height 120
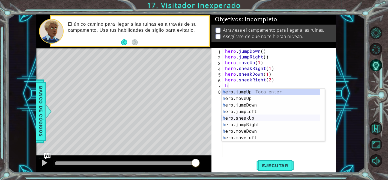
click at [248, 117] on div "h ero.jumpUp Toca enter h ero.moveUp Toca enter h ero.jumpDown Toca enter h ero…" at bounding box center [271, 122] width 99 height 66
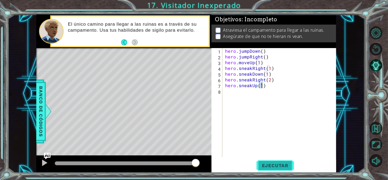
type textarea "hero.sneakUp(1)"
click at [260, 159] on button "Ejecutar" at bounding box center [275, 165] width 37 height 13
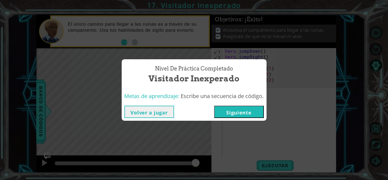
click at [229, 113] on button "Siguiente" at bounding box center [239, 112] width 50 height 12
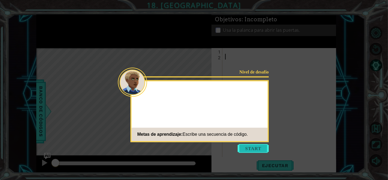
click at [242, 147] on button "Start" at bounding box center [253, 148] width 31 height 9
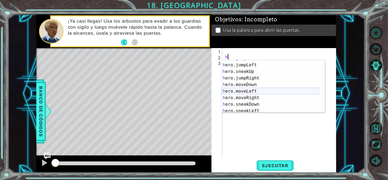
scroll to position [36, 0]
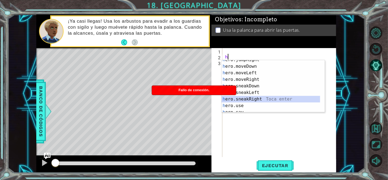
click at [262, 99] on div "h ero.jumpRight Toca enter h ero.moveDown Toca enter h ero.moveLeft Toca enter …" at bounding box center [271, 89] width 99 height 66
type textarea "hero.sneakRight(1)"
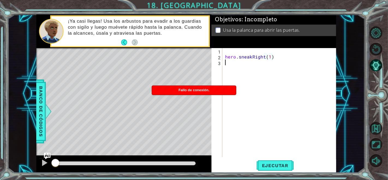
click at [240, 62] on div "hero . sneakRight ( 1 )" at bounding box center [281, 108] width 114 height 120
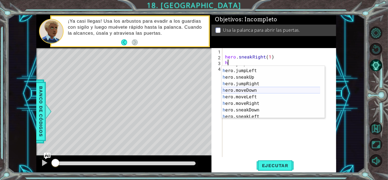
scroll to position [18, 0]
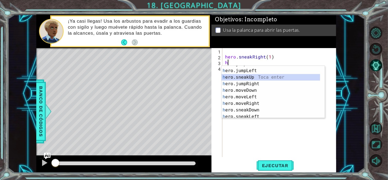
click at [260, 79] on div "h ero.jumpDown Toca enter h ero.jumpLeft Toca enter h ero.sneakUp Toca enter h …" at bounding box center [271, 94] width 99 height 66
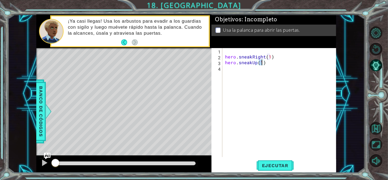
type textarea "hero.sneakUp(2)"
click at [240, 74] on div "hero . sneakRight ( 1 ) hero . sneakUp ( 2 )" at bounding box center [281, 108] width 114 height 120
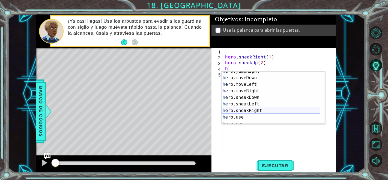
scroll to position [36, 0]
click at [256, 110] on div "h ero.jumpRight Toca enter h ero.moveDown Toca enter h ero.moveLeft Toca enter …" at bounding box center [271, 101] width 99 height 66
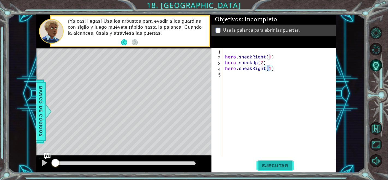
click at [268, 163] on span "Ejecutar" at bounding box center [275, 165] width 37 height 5
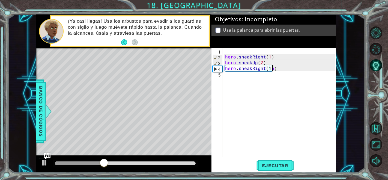
scroll to position [0, 3]
type textarea "hero.sneakRight(1)"
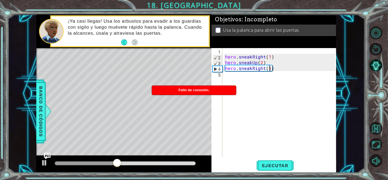
click at [255, 79] on div "hero . sneakRight ( 1 ) hero . sneakUp ( 2 ) hero . sneakRight ( 1 )" at bounding box center [281, 108] width 114 height 120
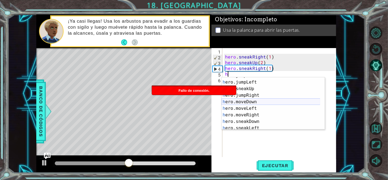
scroll to position [18, 0]
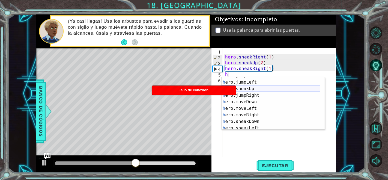
click at [250, 90] on div "h ero.jumpDown Toca enter h ero.jumpLeft Toca enter h ero.sneakUp Toca enter h …" at bounding box center [271, 105] width 99 height 66
type textarea "hero.sneakUp(1)"
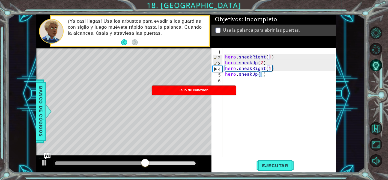
click at [250, 80] on div "hero . sneakRight ( 1 ) hero . sneakUp ( 2 ) hero . sneakRight ( 1 ) hero . sne…" at bounding box center [281, 108] width 114 height 120
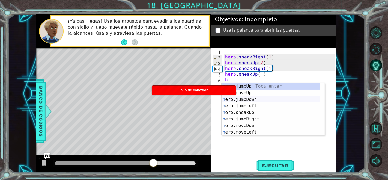
scroll to position [36, 0]
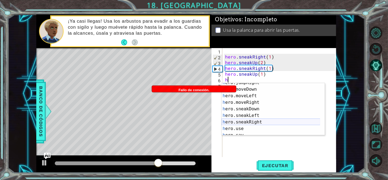
click at [260, 122] on div "h ero.jumpRight Toca enter h ero.moveDown Toca enter h ero.moveLeft Toca enter …" at bounding box center [271, 112] width 99 height 66
type textarea "hero.sneakRight(1)"
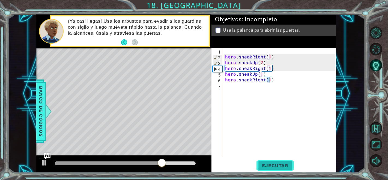
click at [269, 163] on span "Ejecutar" at bounding box center [275, 165] width 37 height 5
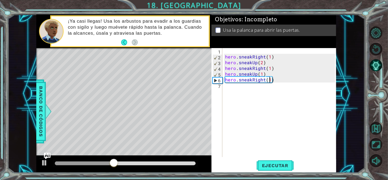
click at [264, 92] on div "hero . sneakRight ( 1 ) hero . sneakUp ( 2 ) hero . sneakRight ( 1 ) hero . sne…" at bounding box center [281, 108] width 114 height 120
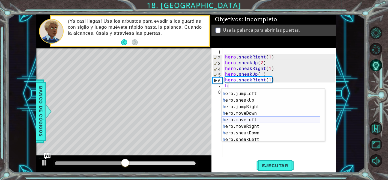
scroll to position [18, 0]
click at [278, 125] on div "h ero.jumpDown Toca enter h ero.jumpLeft Toca enter h ero.sneakUp Toca enter h …" at bounding box center [271, 117] width 99 height 66
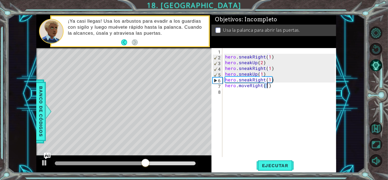
type textarea "hero.moveRight(1)"
click at [278, 96] on div "hero . sneakRight ( 1 ) hero . sneakUp ( 2 ) hero . sneakRight ( 1 ) hero . sne…" at bounding box center [281, 108] width 114 height 120
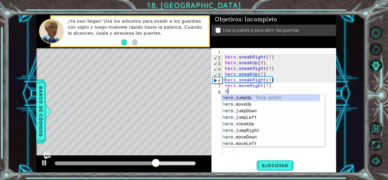
type textarea "h"
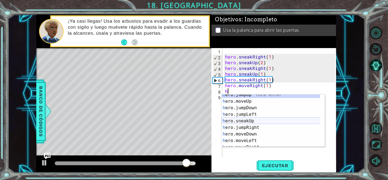
scroll to position [3, 0]
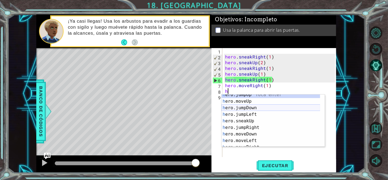
click at [251, 106] on div "h ero.jumpUp Toca enter h ero.moveUp Toca enter h ero.jumpDown Toca enter h ero…" at bounding box center [271, 124] width 99 height 66
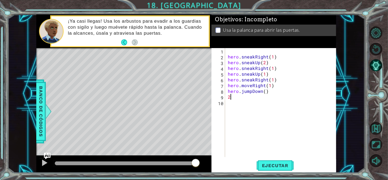
click at [265, 93] on div "hero . sneakRight ( 1 ) hero . sneakUp ( 2 ) hero . sneakRight ( 1 ) hero . sne…" at bounding box center [282, 108] width 111 height 120
click at [263, 97] on div "hero . sneakRight ( 1 ) hero . sneakUp ( 2 ) hero . sneakRight ( 1 ) hero . sne…" at bounding box center [282, 108] width 111 height 120
type textarea "2"
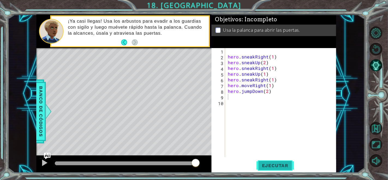
click at [274, 159] on div "1 2 3 4 5 6 7 8 9 10 hero . sneakRight ( 1 ) hero . sneakUp ( 2 ) hero . sneakR…" at bounding box center [274, 110] width 125 height 124
click at [274, 162] on button "Ejecutar" at bounding box center [275, 165] width 37 height 13
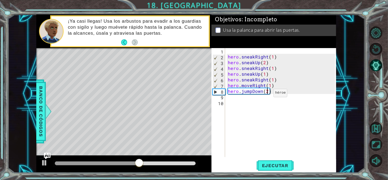
click at [267, 94] on div "hero . sneakRight ( 1 ) hero . sneakUp ( 2 ) hero . sneakRight ( 1 ) hero . sne…" at bounding box center [282, 108] width 111 height 120
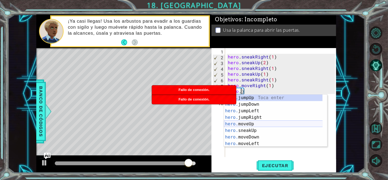
scroll to position [18, 0]
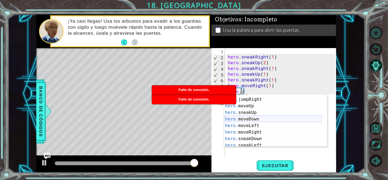
click at [275, 119] on div "hero. jumpLeft Toca enter hero. jumpRight Toca enter hero. moveUp Toca enter he…" at bounding box center [273, 123] width 99 height 66
type textarea "hero.moveDown(1)"
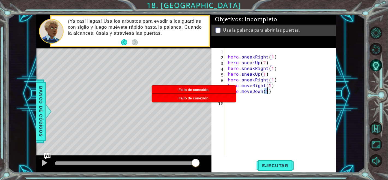
click at [263, 102] on div "hero . sneakRight ( 1 ) hero . sneakUp ( 2 ) hero . sneakRight ( 1 ) hero . sne…" at bounding box center [282, 108] width 111 height 120
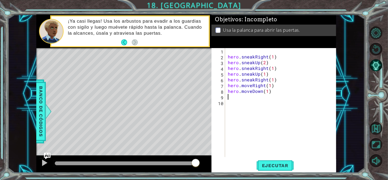
click at [263, 99] on div "hero . sneakRight ( 1 ) hero . sneakUp ( 2 ) hero . sneakRight ( 1 ) hero . sne…" at bounding box center [282, 108] width 111 height 120
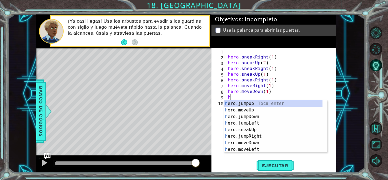
type textarea "h"
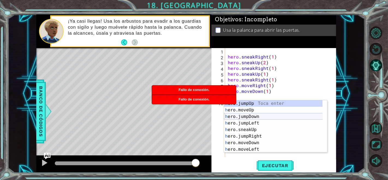
click at [268, 119] on div "h ero.jumpUp Toca enter h ero.moveUp Toca enter h ero.jumpDown Toca enter h ero…" at bounding box center [273, 133] width 99 height 66
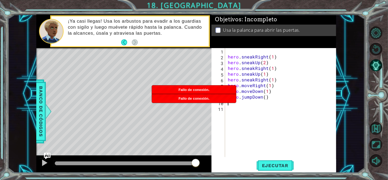
click at [257, 104] on div "hero . sneakRight ( 1 ) hero . sneakUp ( 2 ) hero . sneakRight ( 1 ) hero . sne…" at bounding box center [282, 108] width 111 height 120
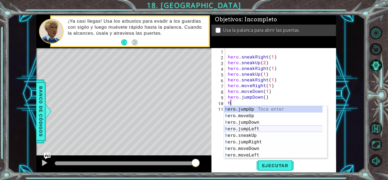
scroll to position [36, 0]
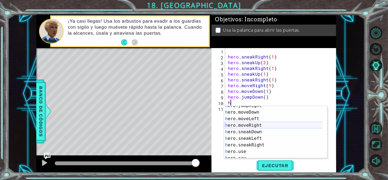
click at [259, 127] on div "h ero.jumpRight Toca enter h ero.moveDown Toca enter h ero.moveLeft Toca enter …" at bounding box center [273, 135] width 99 height 66
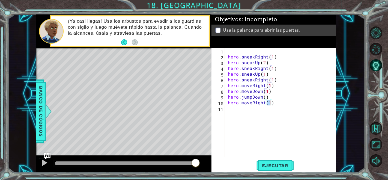
type textarea "hero.moveRight(2)"
click at [253, 111] on div "hero . sneakRight ( 1 ) hero . sneakUp ( 2 ) hero . sneakRight ( 1 ) hero . sne…" at bounding box center [282, 108] width 111 height 120
type textarea "h"
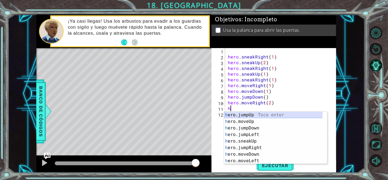
click at [256, 115] on div "h ero.jumpUp Toca enter h ero.moveUp Toca enter h ero.jumpDown Toca enter h ero…" at bounding box center [273, 145] width 99 height 66
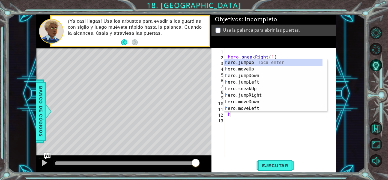
click at [239, 114] on div "hero . sneakRight ( 1 ) hero . sneakUp ( 2 ) hero . sneakRight ( 1 ) hero . sne…" at bounding box center [282, 108] width 111 height 120
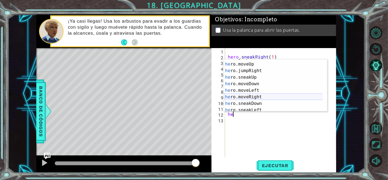
scroll to position [18, 0]
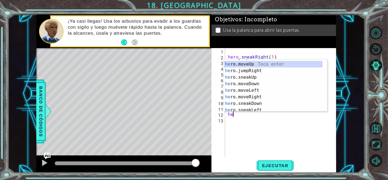
click at [280, 66] on div "he ro.jumpLeft Toca enter he ro.moveUp Toca enter he ro.jumpRight Toca enter he…" at bounding box center [273, 87] width 99 height 66
type textarea "hero.moveUp(1)"
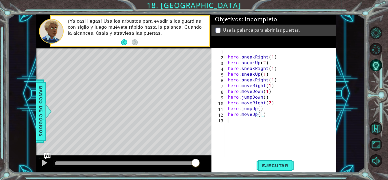
click at [265, 123] on div "hero . sneakRight ( 1 ) hero . sneakUp ( 2 ) hero . sneakRight ( 1 ) hero . sne…" at bounding box center [282, 108] width 111 height 120
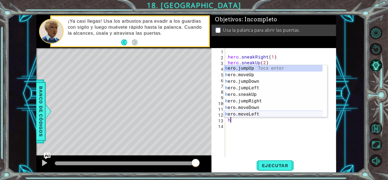
scroll to position [39, 0]
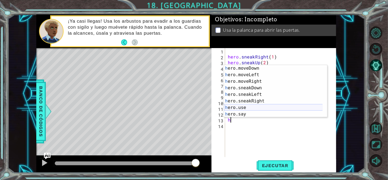
click at [263, 108] on div "h ero.moveDown Toca enter h ero.moveLeft Toca enter h ero.moveRight Toca enter …" at bounding box center [273, 98] width 99 height 66
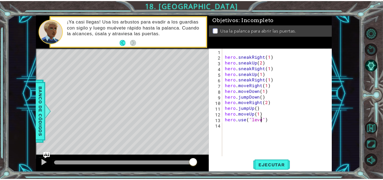
scroll to position [0, 2]
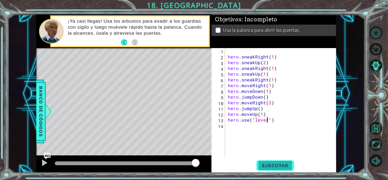
type textarea "hero.use("lever")"
click at [276, 161] on button "Ejecutar" at bounding box center [275, 165] width 37 height 13
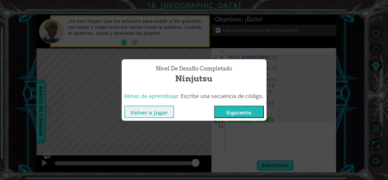
click at [251, 111] on button "Siguiente" at bounding box center [239, 112] width 50 height 12
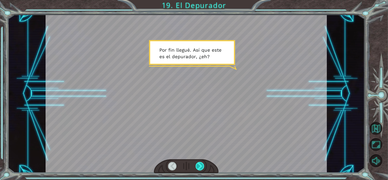
click at [197, 167] on div at bounding box center [200, 166] width 9 height 8
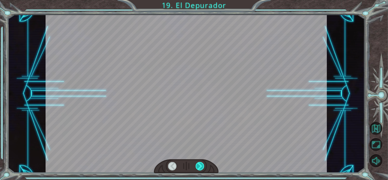
click at [197, 167] on div at bounding box center [200, 166] width 9 height 8
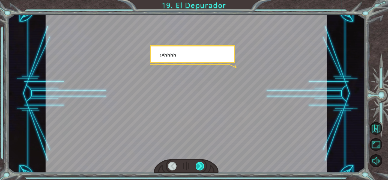
click at [197, 167] on div at bounding box center [200, 166] width 9 height 8
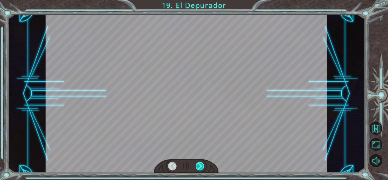
click at [197, 167] on div at bounding box center [200, 166] width 9 height 8
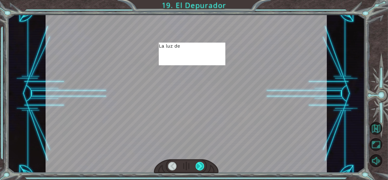
click at [197, 167] on div at bounding box center [200, 166] width 9 height 8
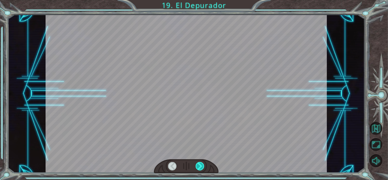
click at [197, 167] on div at bounding box center [200, 166] width 9 height 8
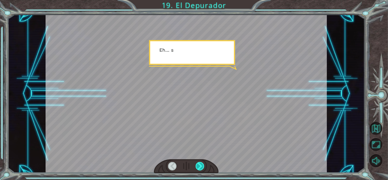
click at [197, 167] on div at bounding box center [200, 166] width 9 height 8
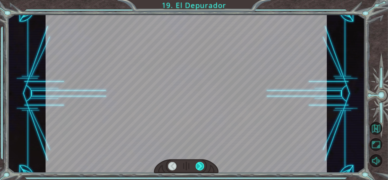
click at [197, 167] on div at bounding box center [200, 166] width 9 height 8
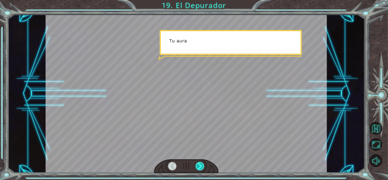
click at [197, 167] on div at bounding box center [200, 166] width 9 height 8
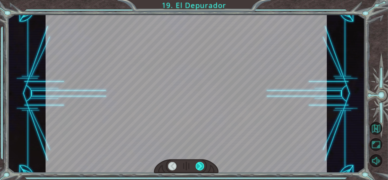
click at [197, 167] on div at bounding box center [200, 166] width 9 height 8
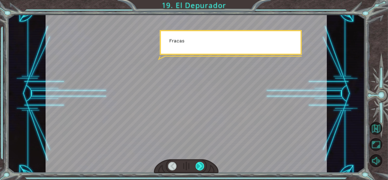
click at [197, 167] on div at bounding box center [200, 166] width 9 height 8
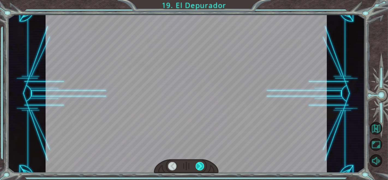
click at [197, 167] on div at bounding box center [200, 166] width 9 height 8
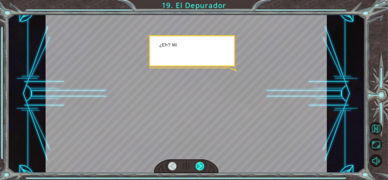
click at [197, 167] on div at bounding box center [200, 166] width 9 height 8
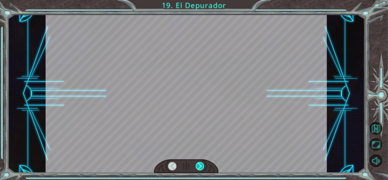
click at [197, 167] on div at bounding box center [200, 166] width 9 height 8
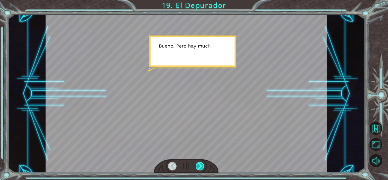
click at [197, 167] on div at bounding box center [200, 166] width 9 height 8
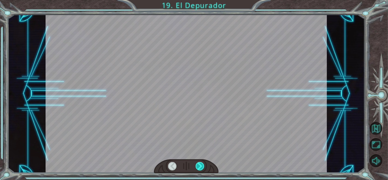
click at [197, 167] on div at bounding box center [200, 166] width 9 height 8
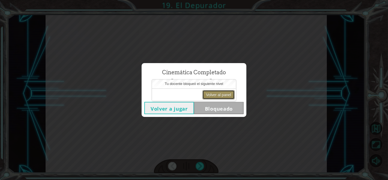
click at [215, 93] on button "Volver al panel" at bounding box center [219, 94] width 32 height 9
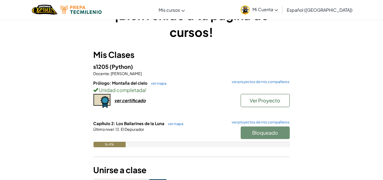
scroll to position [30, 0]
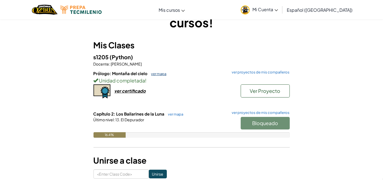
click at [160, 74] on link "ver mapa" at bounding box center [158, 74] width 18 height 4
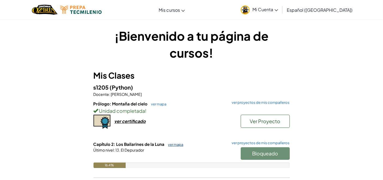
click at [172, 143] on link "ver mapa" at bounding box center [175, 144] width 18 height 4
